Goal: Find contact information: Find contact information

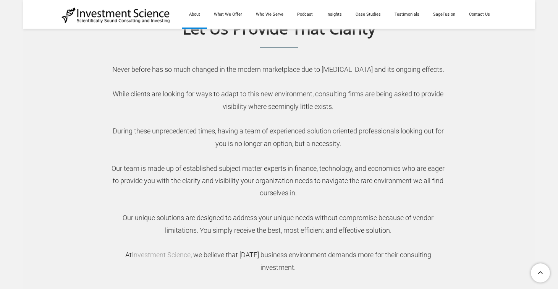
scroll to position [360, 0]
click at [483, 20] on link "Contact Us" at bounding box center [479, 14] width 35 height 29
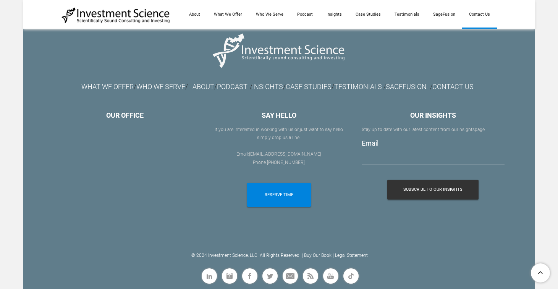
scroll to position [861, 0]
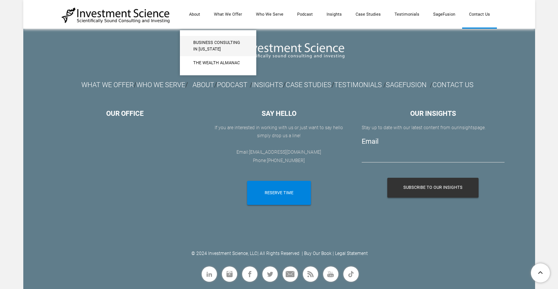
click at [210, 43] on span "Business Consulting in [US_STATE]" at bounding box center [218, 45] width 50 height 13
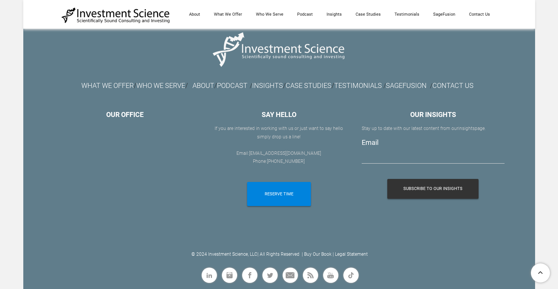
scroll to position [2012, 0]
